Goal: Information Seeking & Learning: Learn about a topic

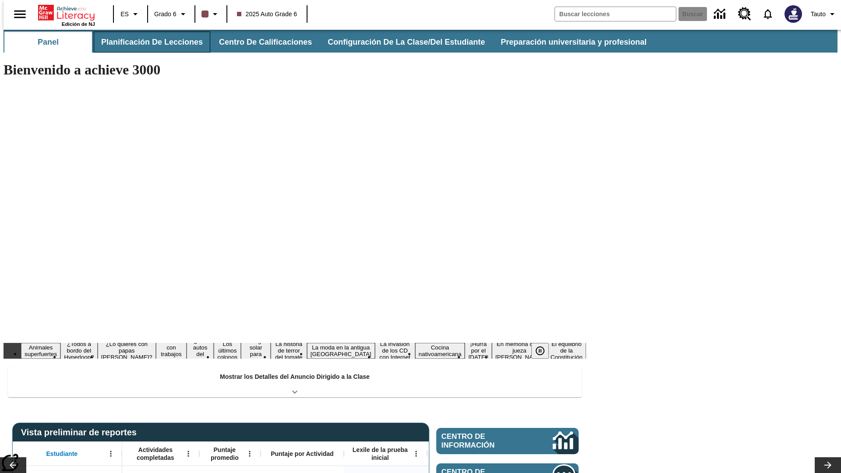
click at [147, 42] on button "Planificación de lecciones" at bounding box center [152, 42] width 116 height 21
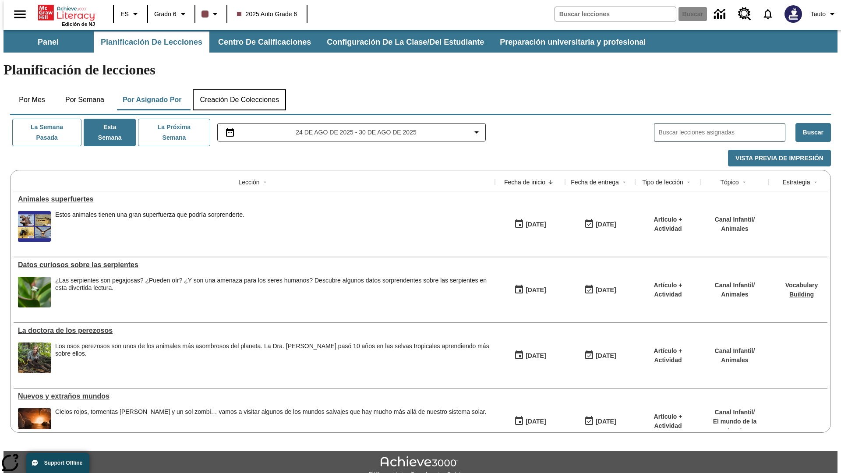
click at [239, 89] on button "Creación de colecciones" at bounding box center [239, 99] width 93 height 21
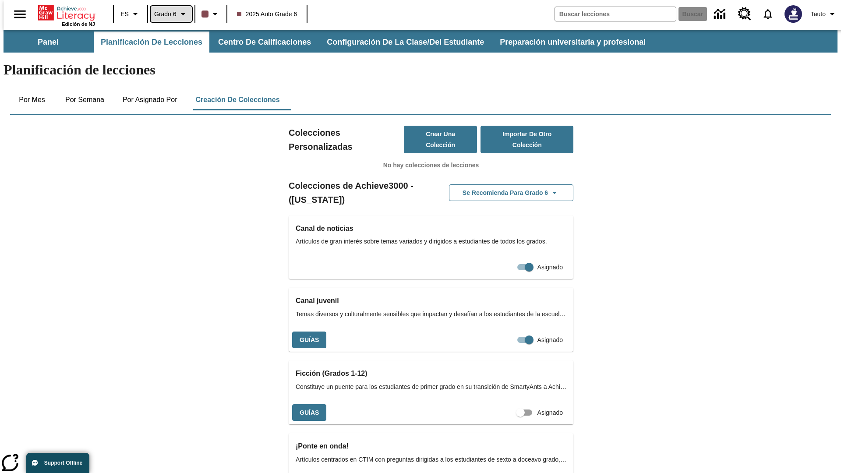
click at [168, 14] on span "Grado 6" at bounding box center [165, 14] width 22 height 9
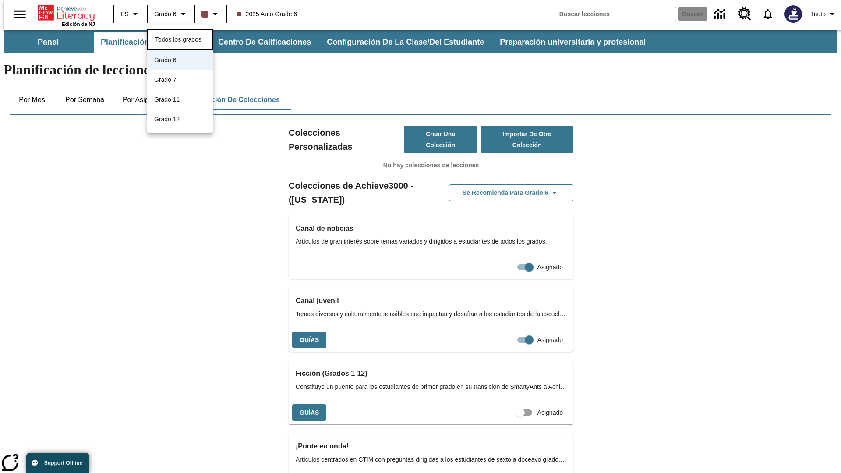
click at [180, 39] on span "Todos los grados" at bounding box center [178, 39] width 46 height 7
